Goal: Find specific page/section: Find specific page/section

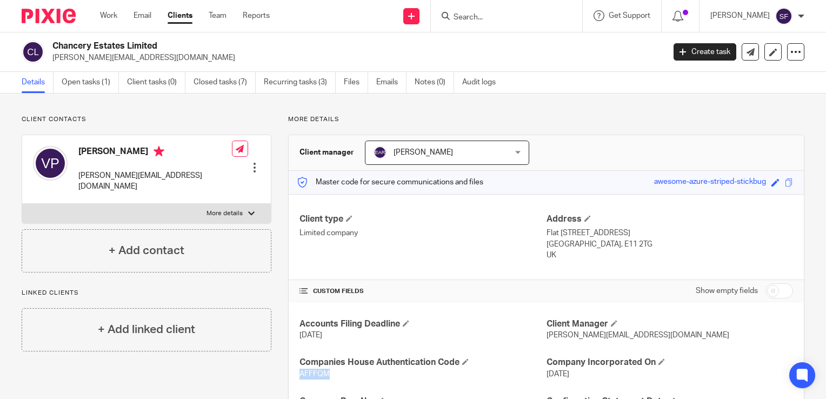
scroll to position [83, 0]
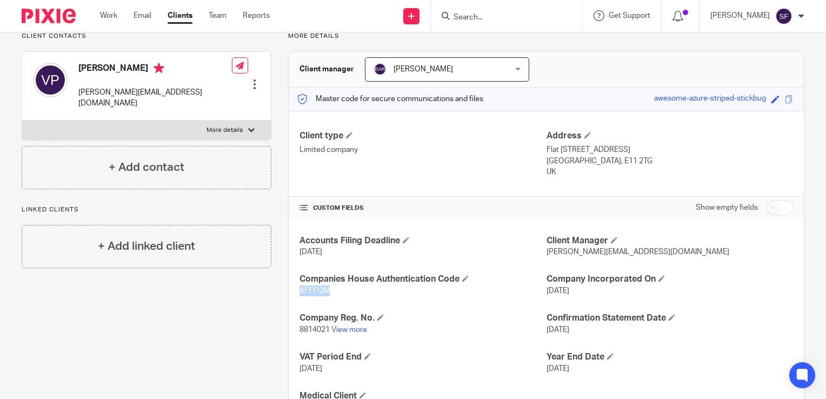
click at [504, 19] on input "Search" at bounding box center [500, 18] width 97 height 10
click at [495, 19] on input "Search" at bounding box center [500, 18] width 97 height 10
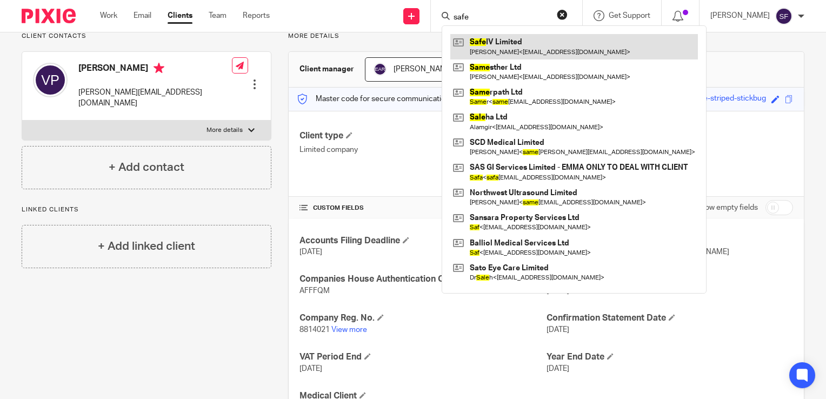
type input "safe"
click at [504, 44] on link at bounding box center [574, 46] width 248 height 25
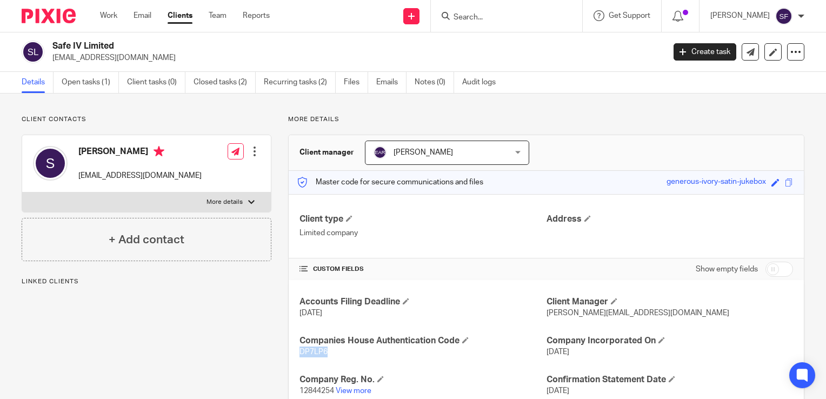
drag, startPoint x: 332, startPoint y: 355, endPoint x: 270, endPoint y: 351, distance: 62.3
click at [271, 351] on div "More details Client manager Emma Abbott-Rattray Emma Abbott-Rattray Emma Abbott…" at bounding box center [537, 283] width 533 height 337
copy span "DP7LP6"
click at [472, 20] on input "Search" at bounding box center [500, 18] width 97 height 10
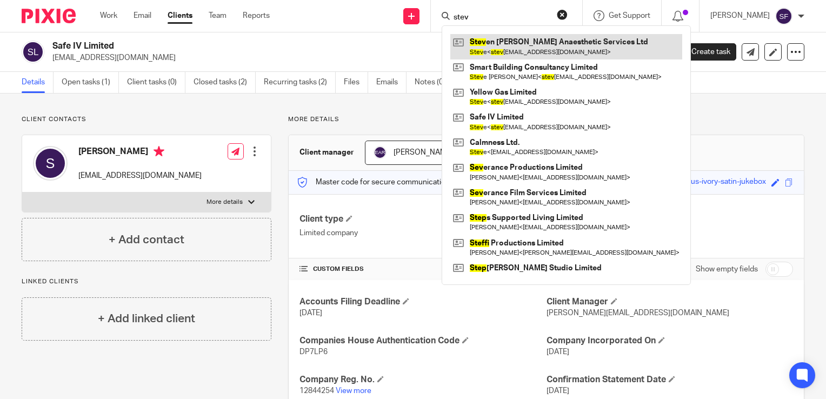
type input "stev"
click at [497, 44] on link at bounding box center [566, 46] width 232 height 25
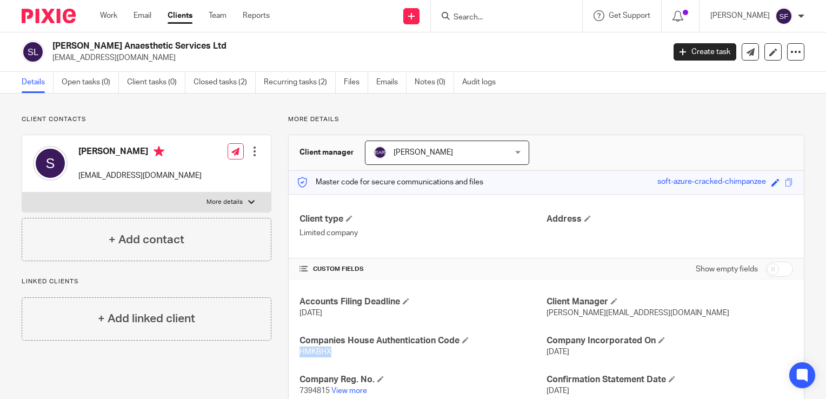
drag, startPoint x: 330, startPoint y: 351, endPoint x: 295, endPoint y: 352, distance: 35.2
click at [295, 352] on div "Accounts Filing Deadline [DATE] Client Manager [PERSON_NAME][EMAIL_ADDRESS][DOM…" at bounding box center [546, 365] width 515 height 171
copy span "HMKBHX"
